Goal: Navigation & Orientation: Find specific page/section

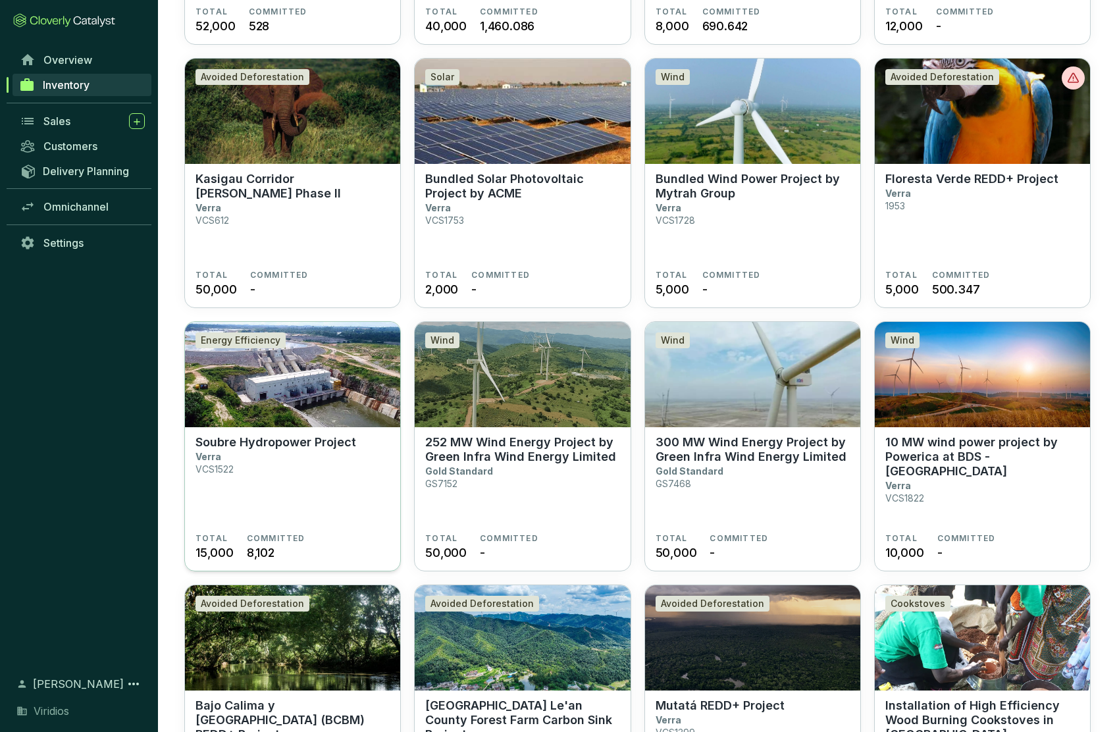
scroll to position [599, 0]
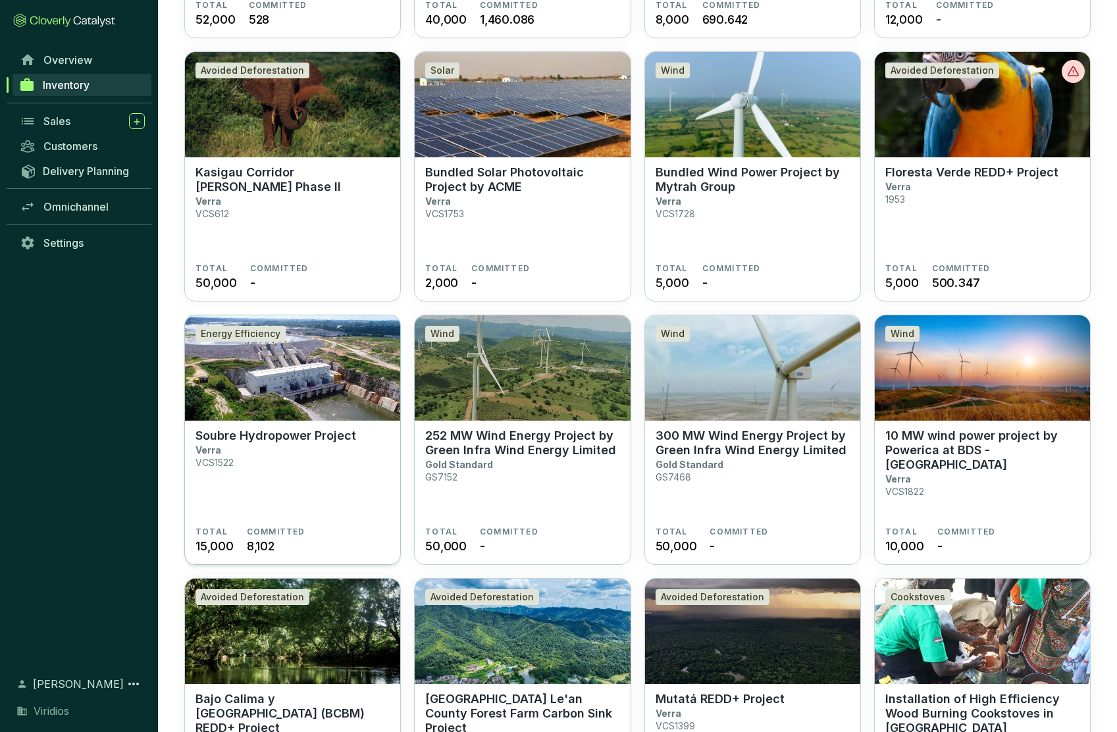
click at [345, 472] on section "Soubre Hydropower Project Verra VCS1522" at bounding box center [293, 478] width 194 height 98
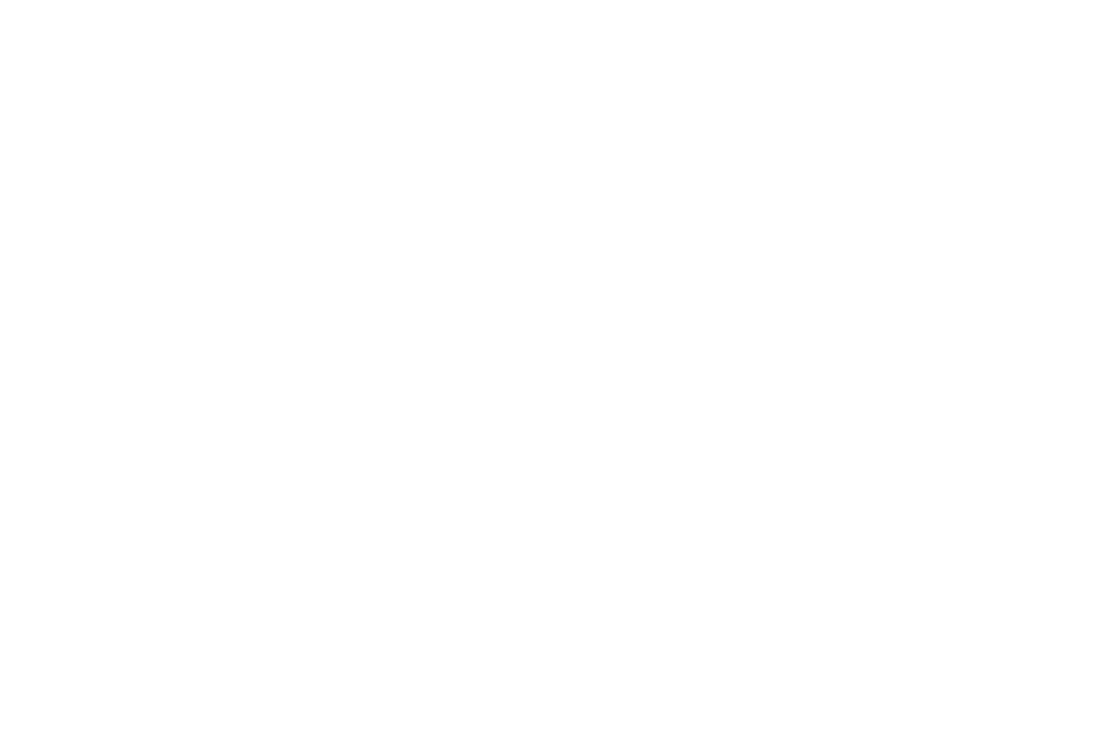
click at [290, 0] on html "/inventory/9043c66d-8af3-430d-bbcd-6d37611f012d" at bounding box center [558, 0] width 1117 height 0
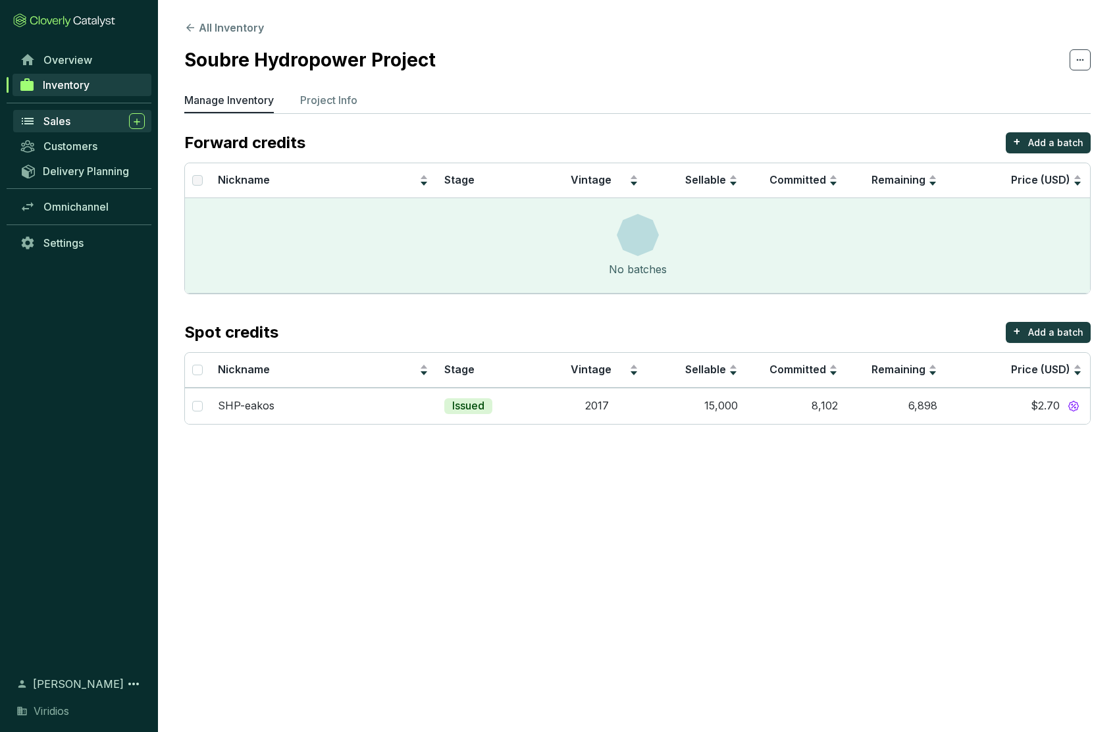
click at [56, 122] on span "Sales" at bounding box center [56, 121] width 27 height 13
